Goal: Information Seeking & Learning: Learn about a topic

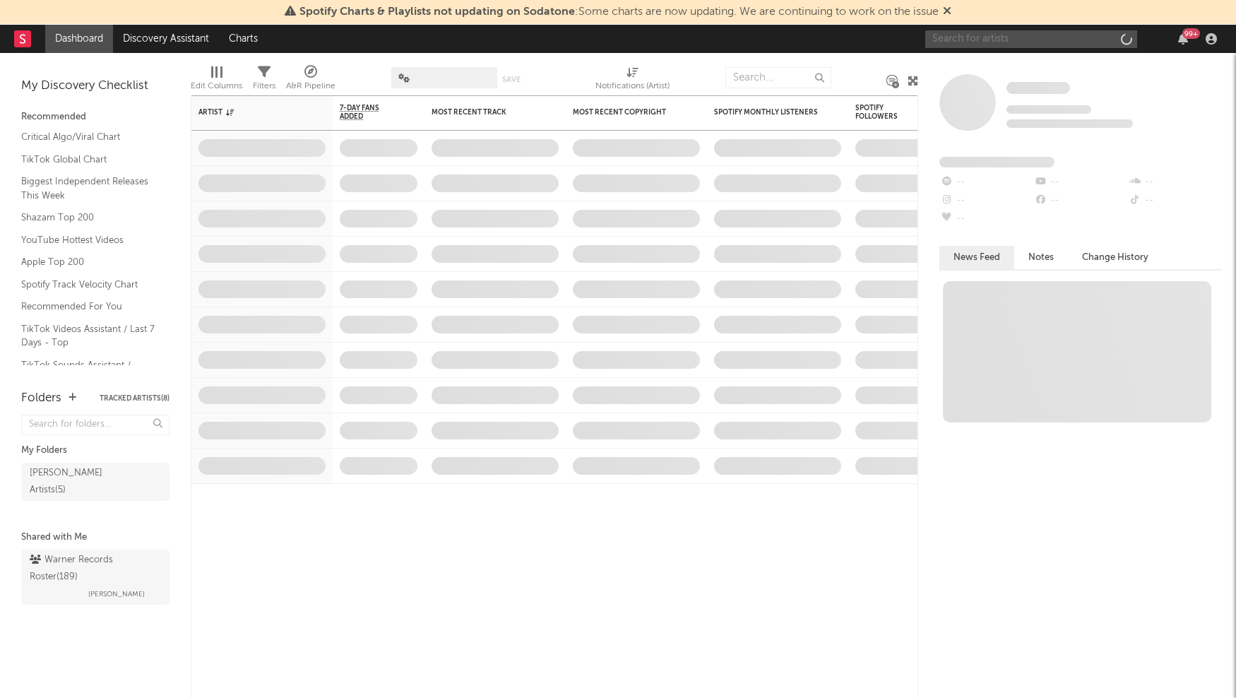
click at [991, 35] on input "text" at bounding box center [1031, 39] width 212 height 18
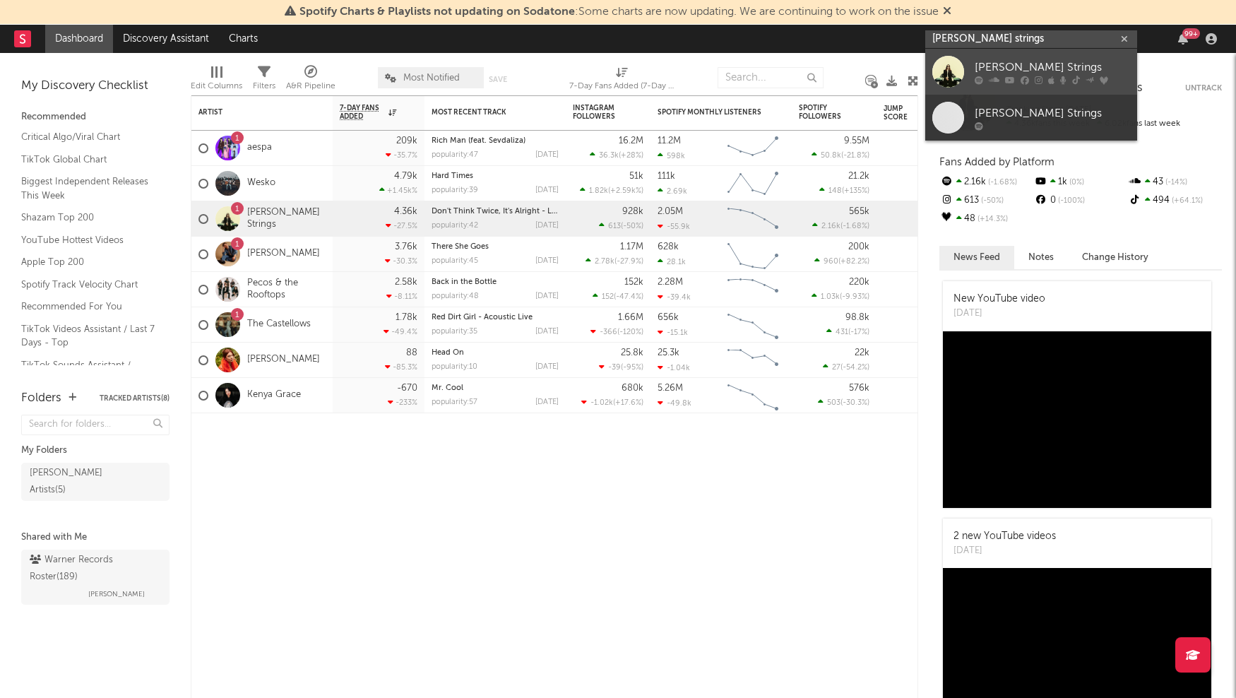
type input "[PERSON_NAME] strings"
click at [998, 78] on icon at bounding box center [994, 80] width 11 height 8
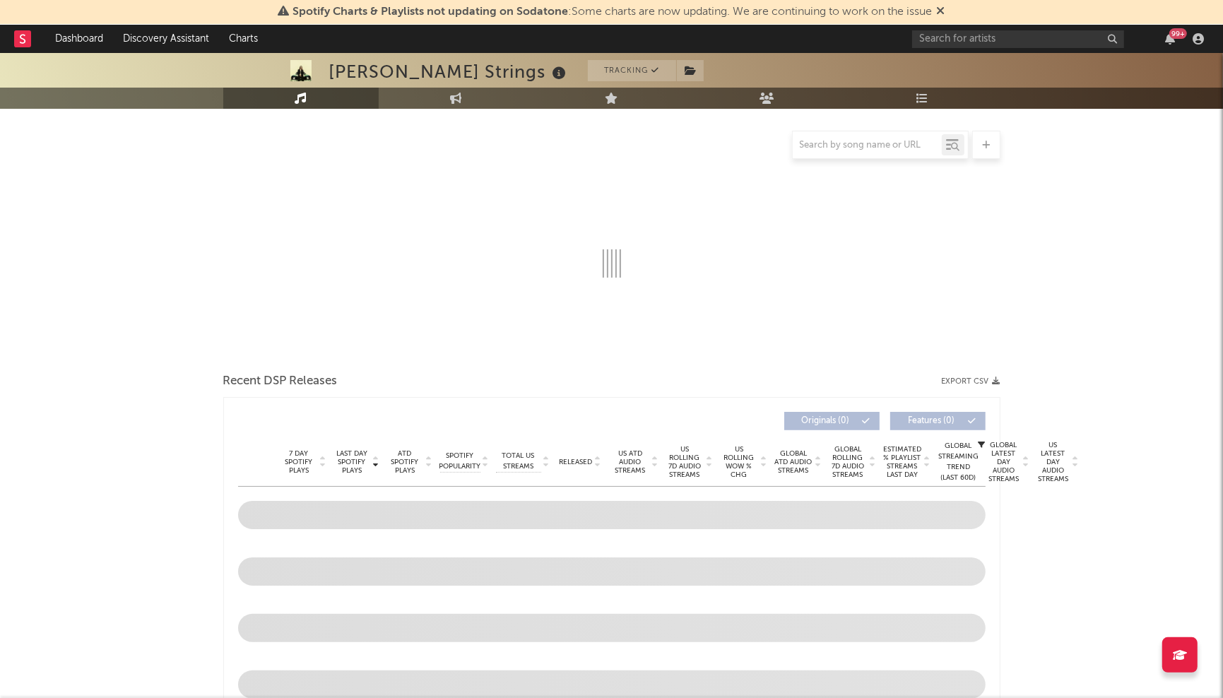
scroll to position [177, 0]
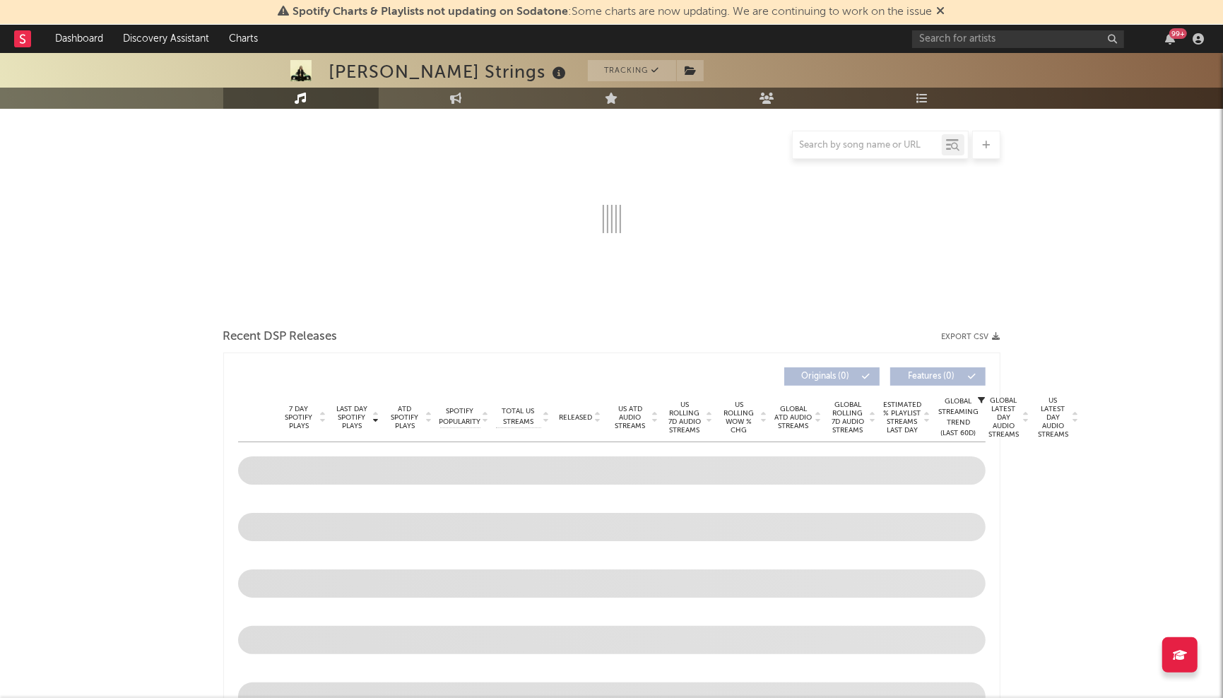
select select "6m"
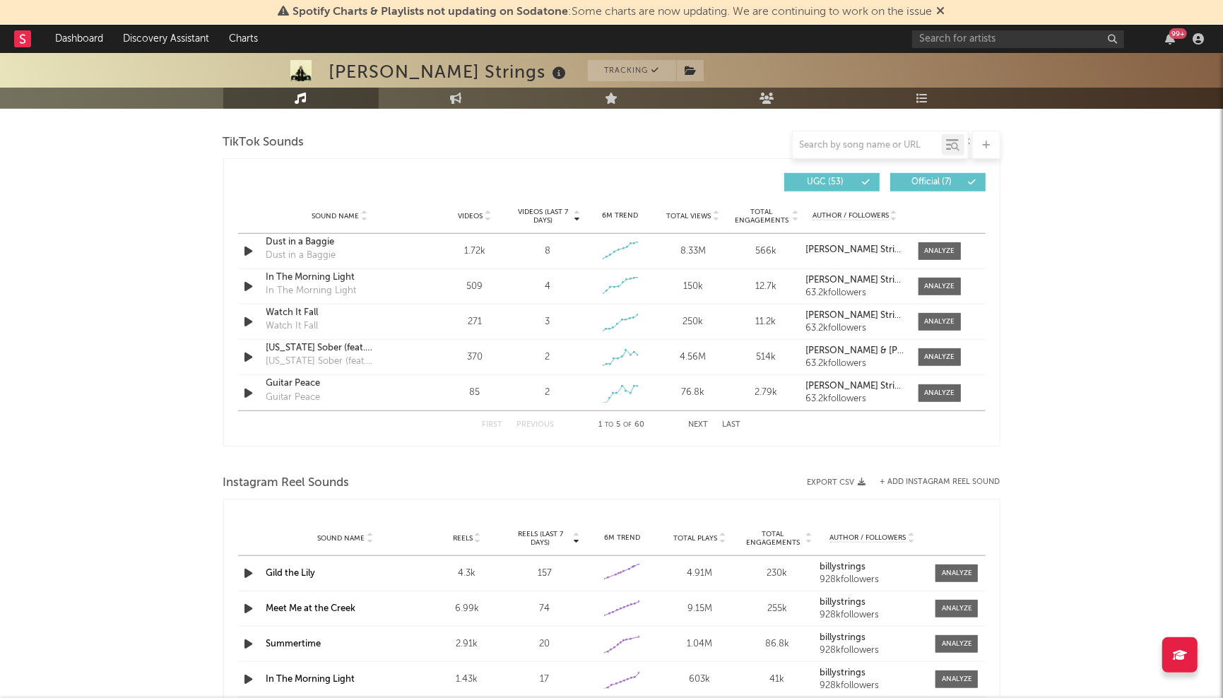
scroll to position [971, 0]
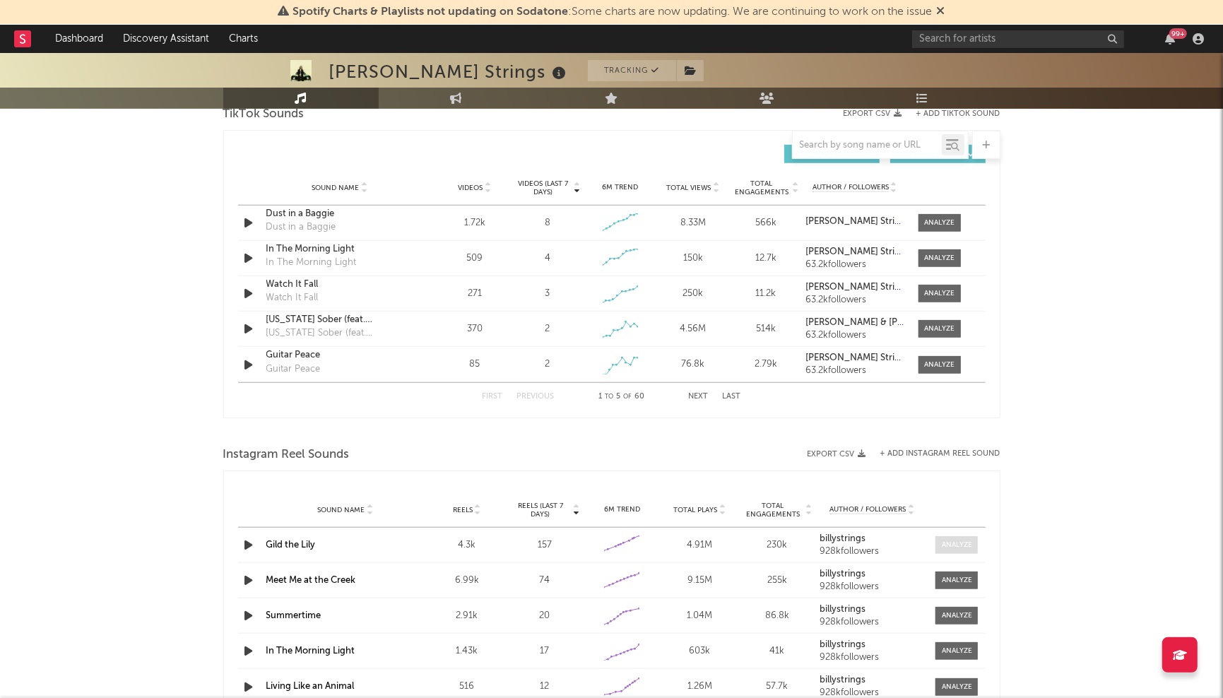
click at [959, 546] on div at bounding box center [957, 545] width 30 height 11
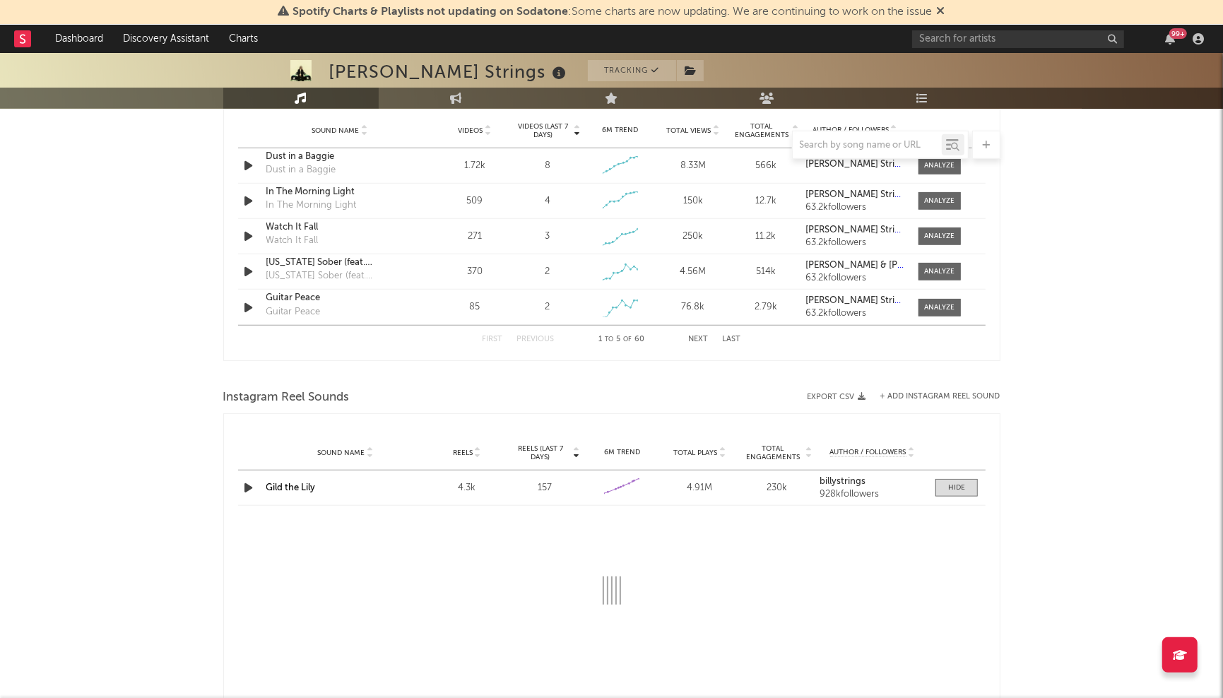
select select "6m"
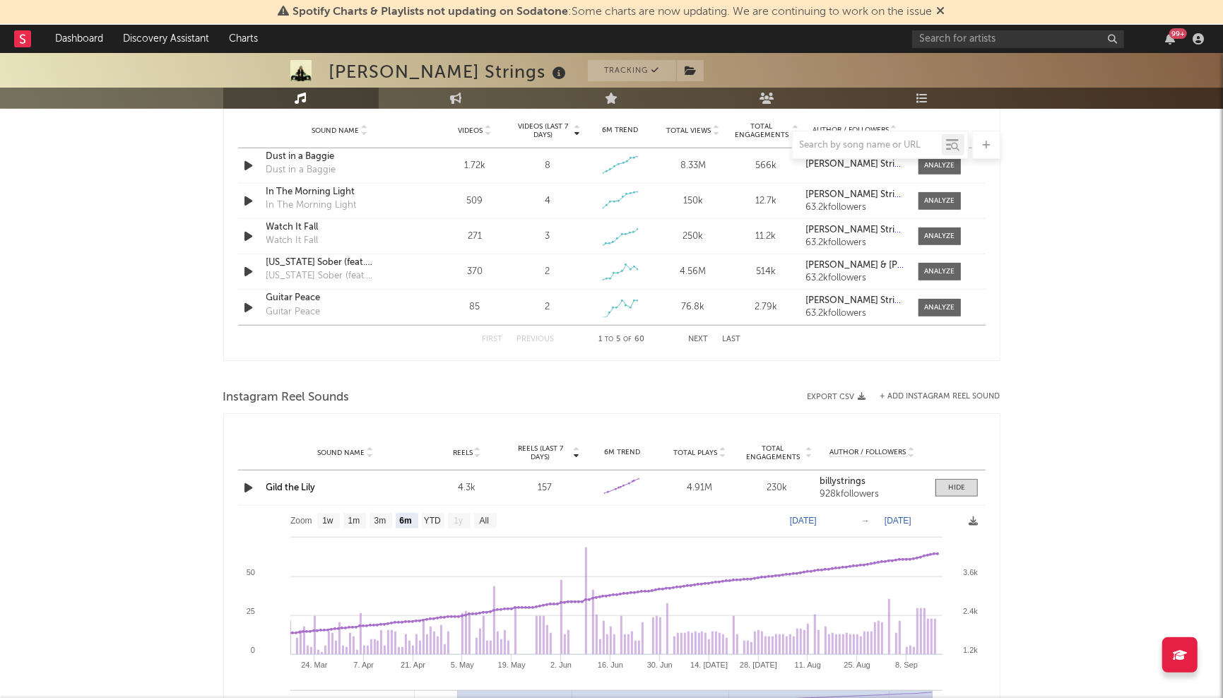
scroll to position [1325, 0]
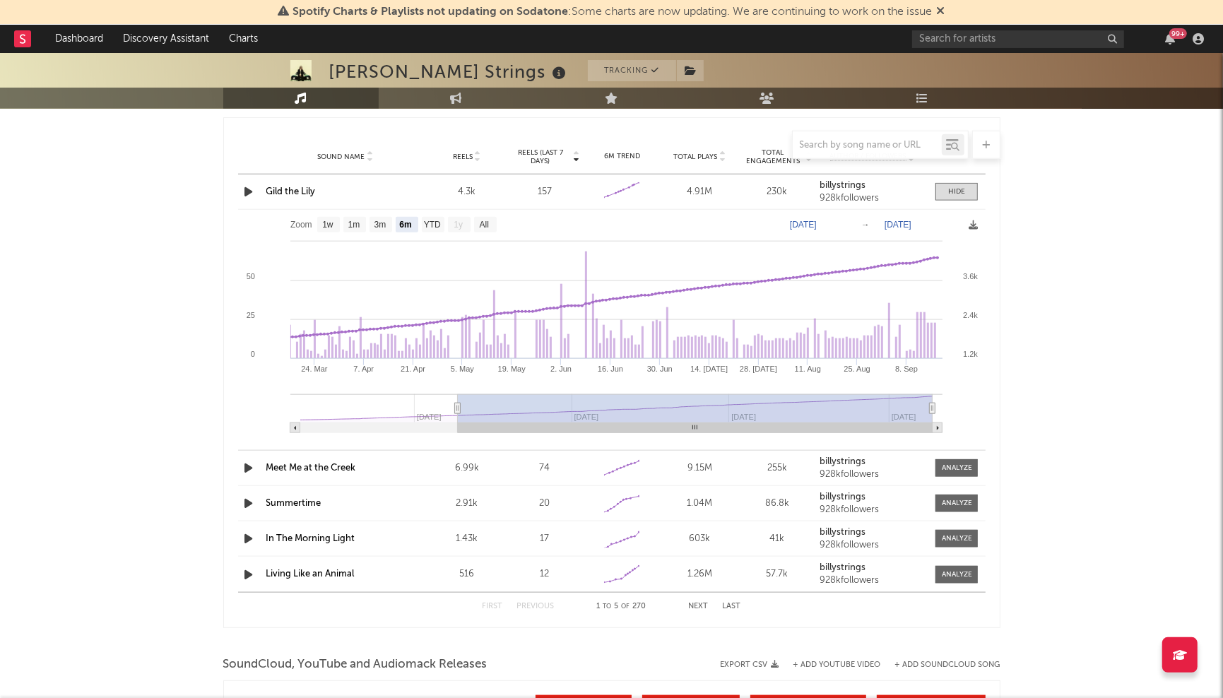
click at [305, 191] on link "Gild the Lily" at bounding box center [290, 191] width 49 height 9
click at [955, 191] on div at bounding box center [956, 191] width 17 height 11
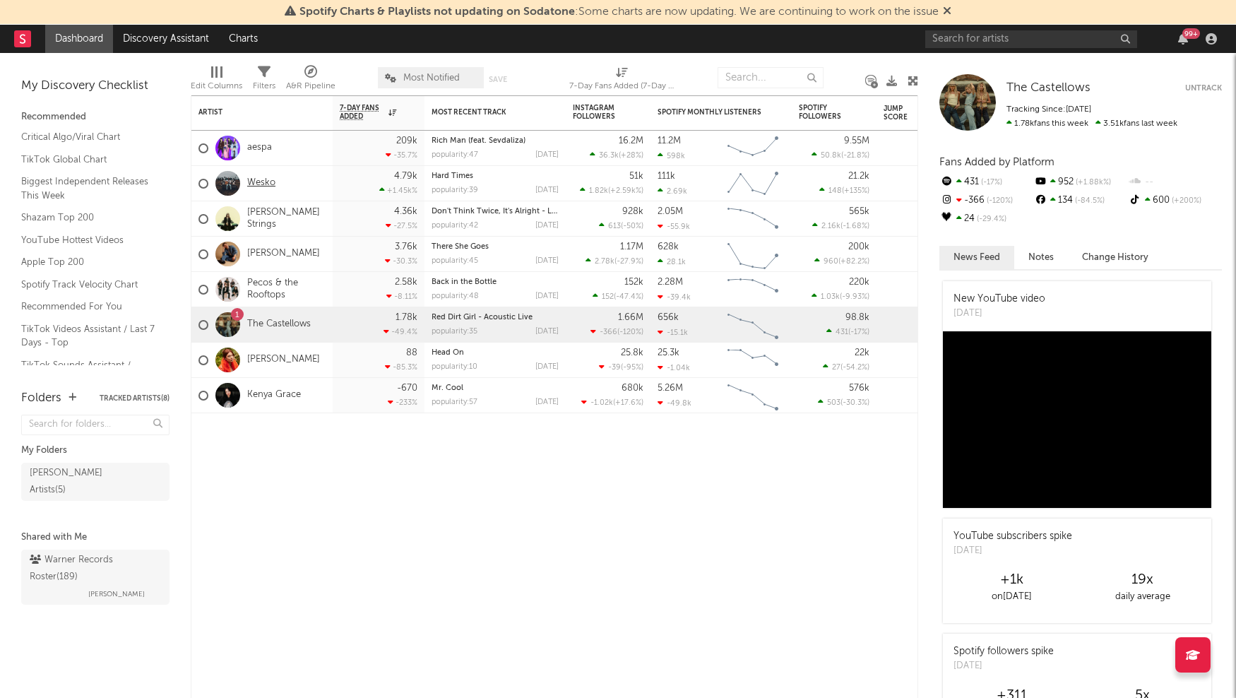
click at [256, 184] on link "Wesko" at bounding box center [261, 183] width 28 height 12
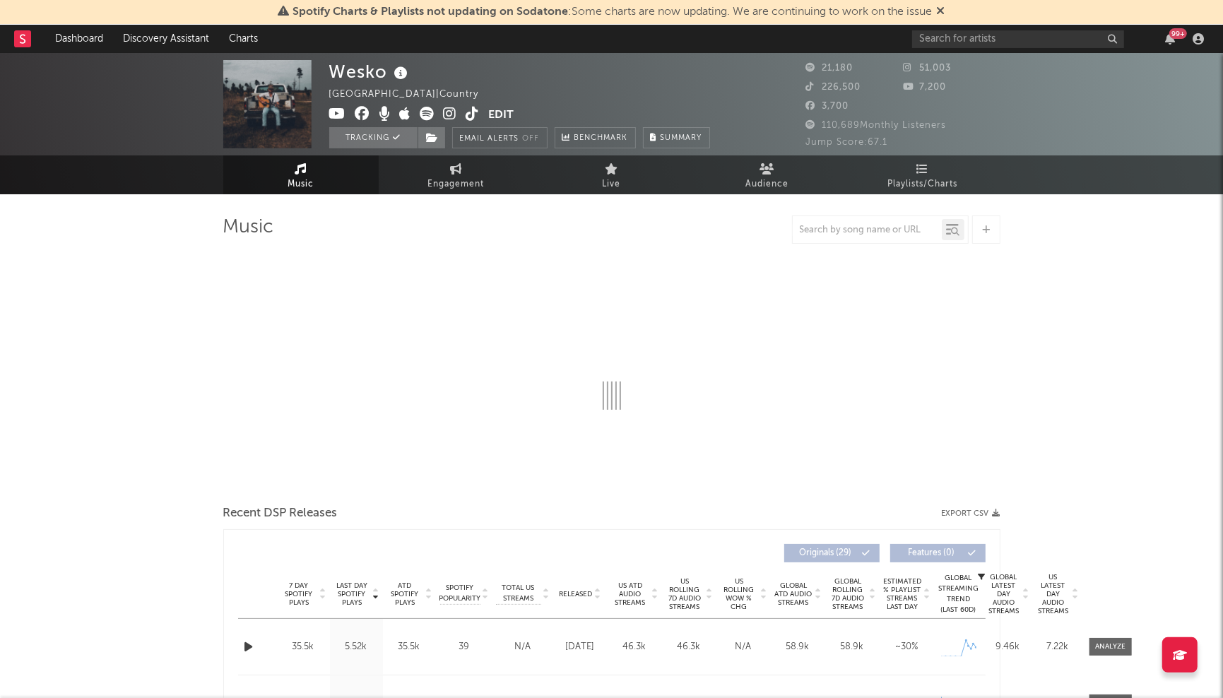
select select "6m"
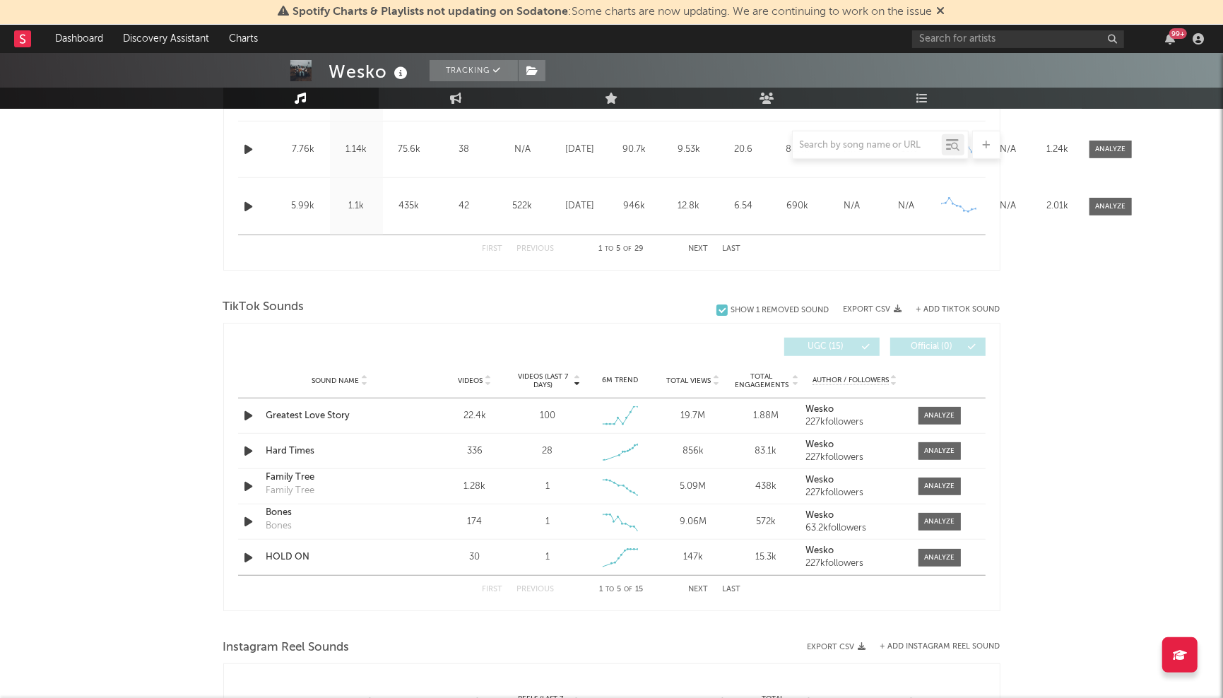
scroll to position [795, 0]
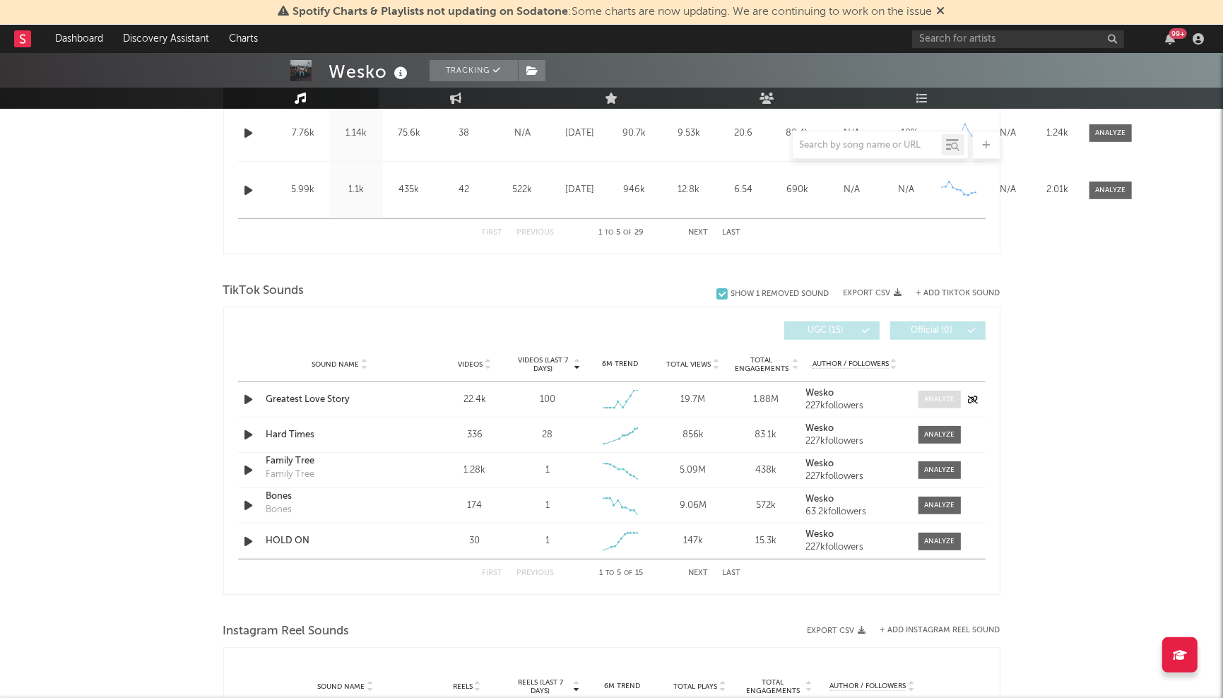
drag, startPoint x: 945, startPoint y: 384, endPoint x: 955, endPoint y: 392, distance: 13.0
click at [947, 385] on div "Sound Name Greatest Love Story Videos 22.4k Videos (last 7 days) 100 Weekly Gro…" at bounding box center [611, 399] width 747 height 35
click at [955, 398] on span at bounding box center [939, 400] width 42 height 18
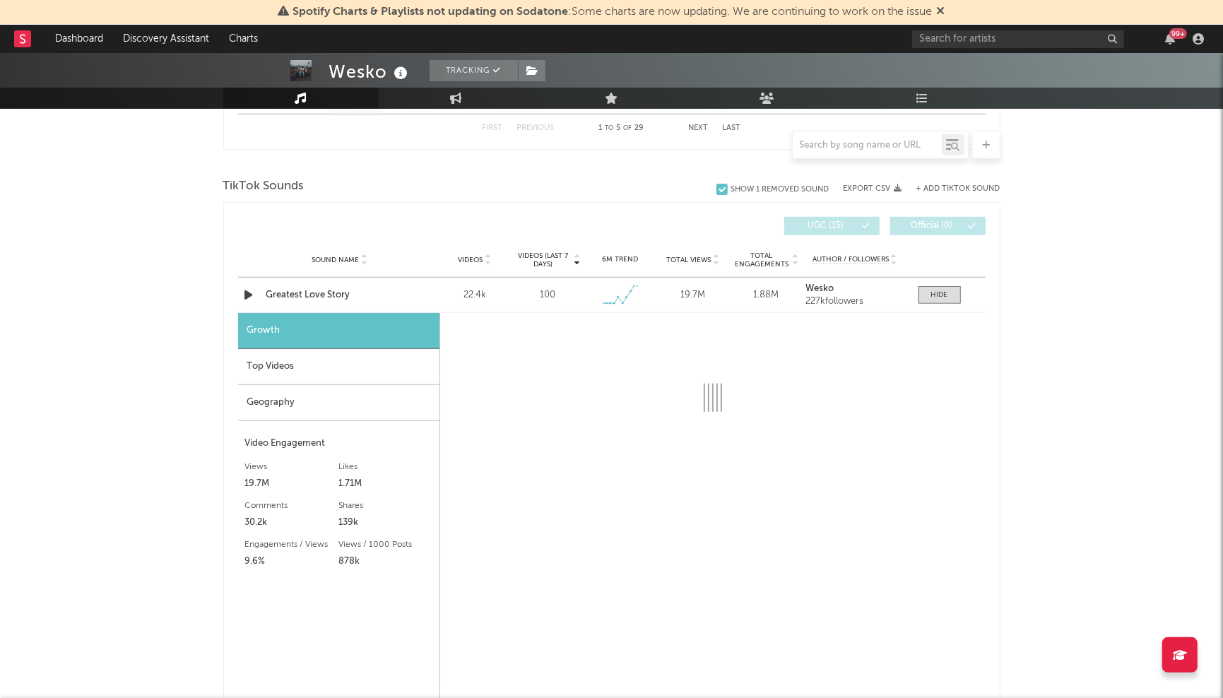
scroll to position [1060, 0]
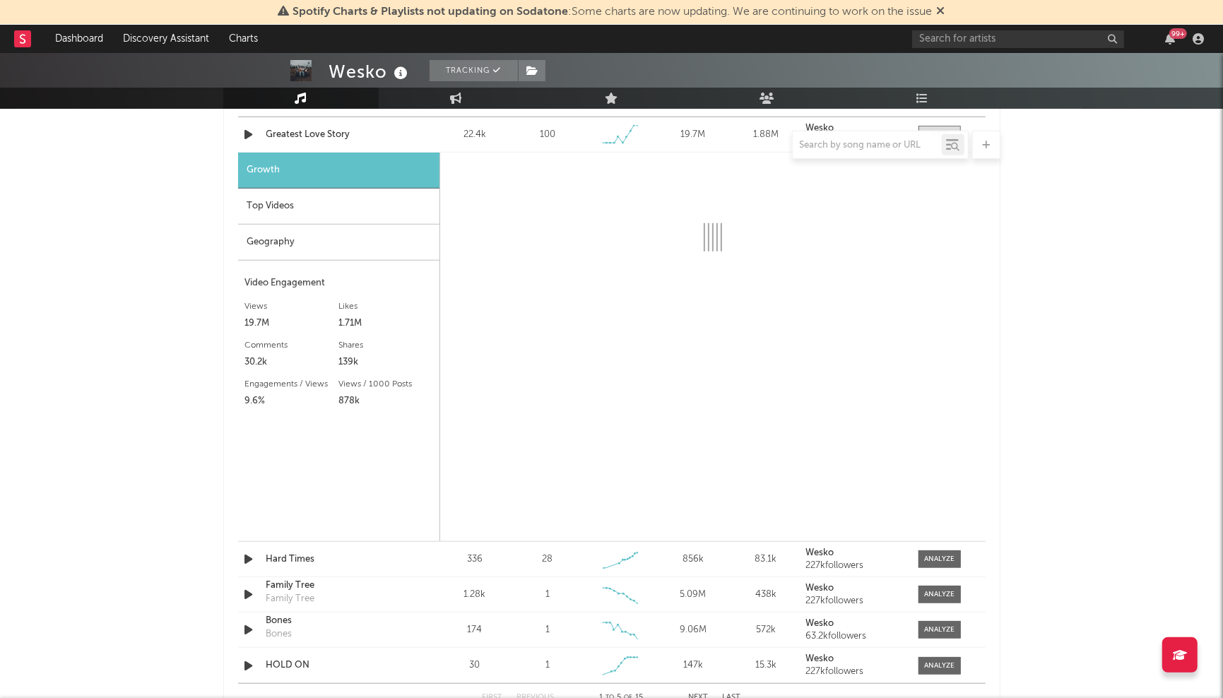
select select "6m"
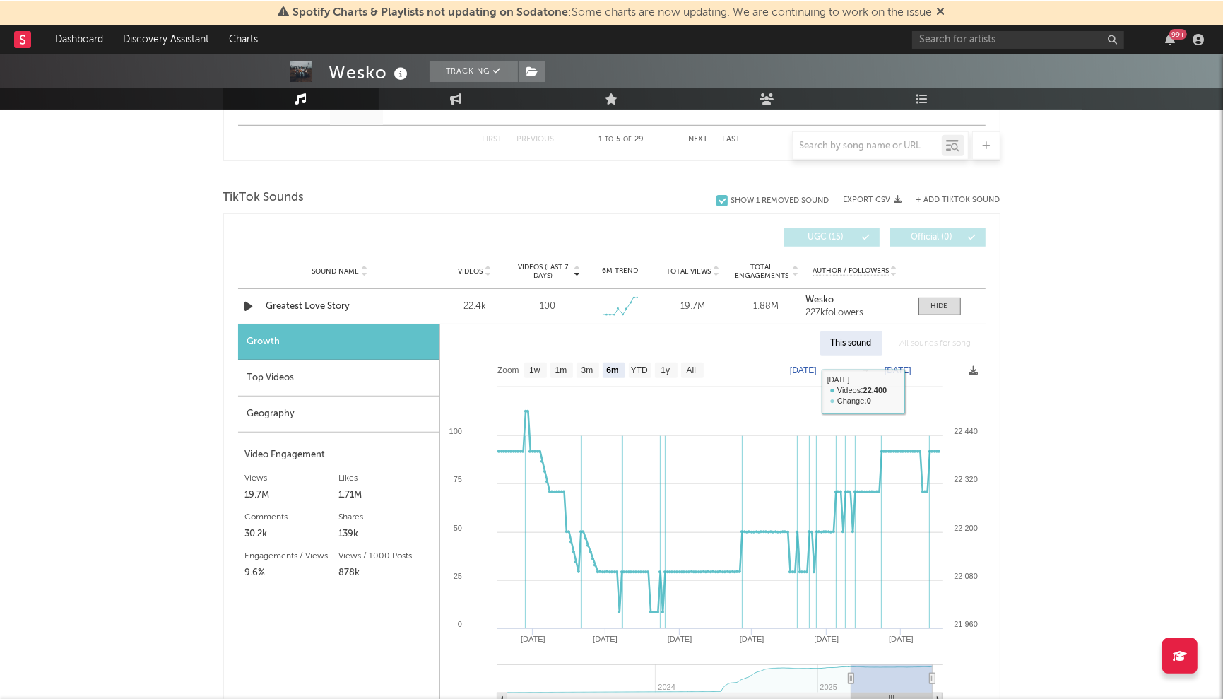
scroll to position [883, 0]
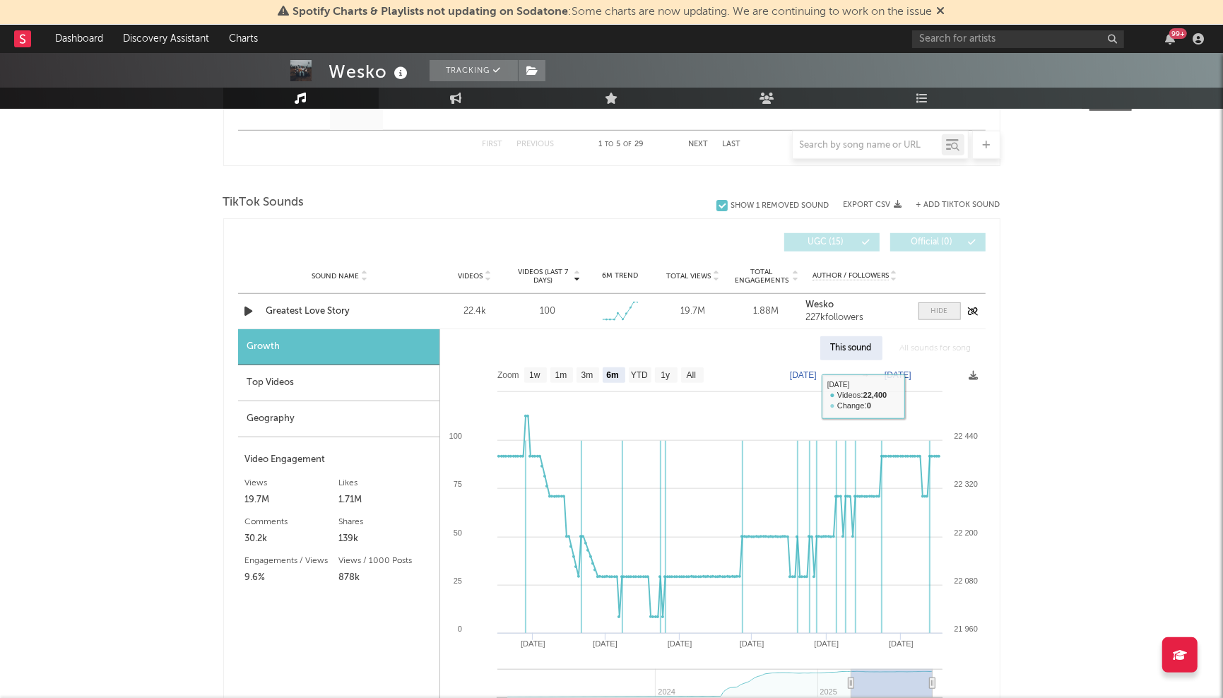
click at [923, 312] on span at bounding box center [939, 311] width 42 height 18
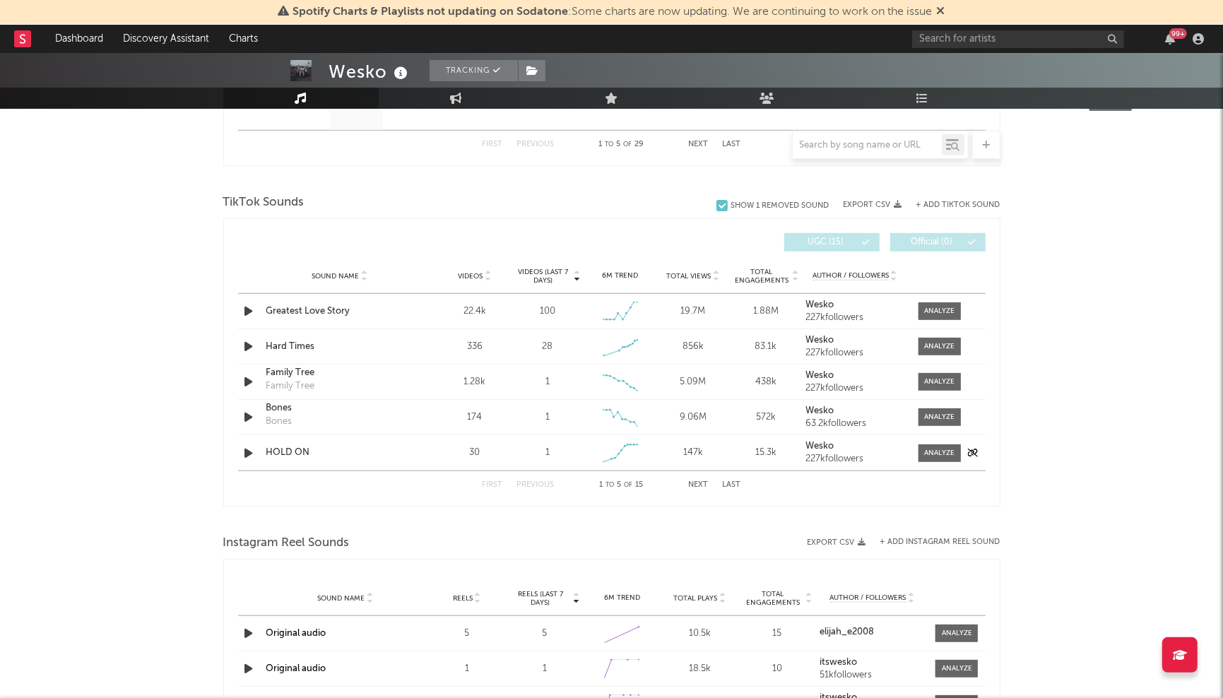
click at [302, 454] on div "HOLD ON" at bounding box center [340, 453] width 148 height 14
